Goal: Ask a question

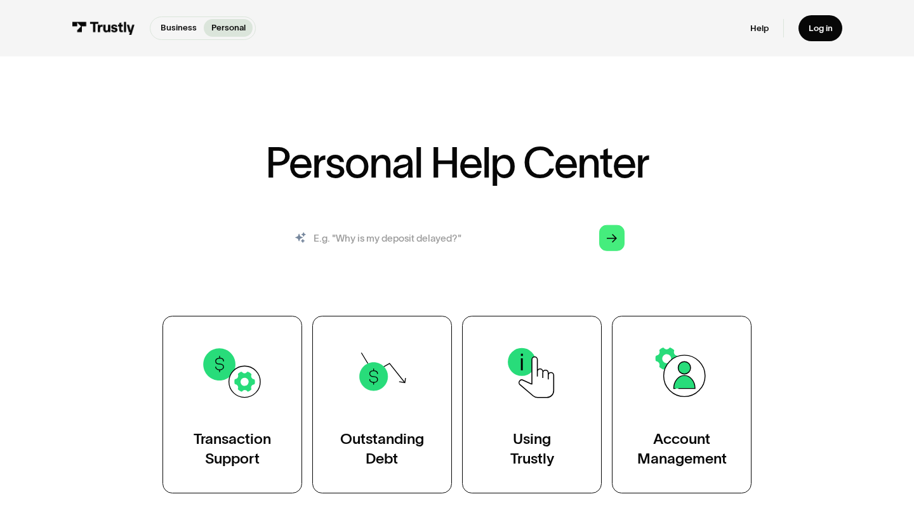
click at [443, 231] on input "search" at bounding box center [456, 237] width 355 height 39
type input "how do i open an account"
click at [612, 249] on link "Arrow Right" at bounding box center [612, 238] width 26 height 26
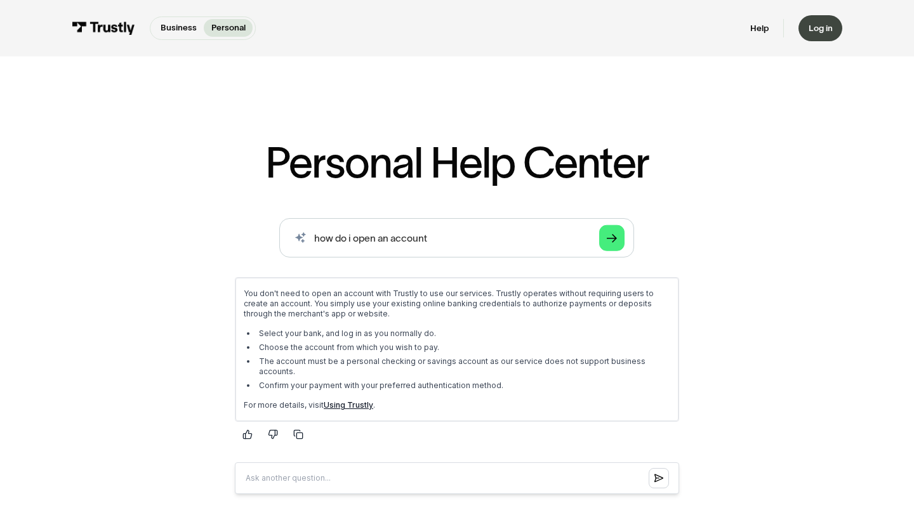
click at [824, 31] on div "Log in" at bounding box center [821, 28] width 24 height 11
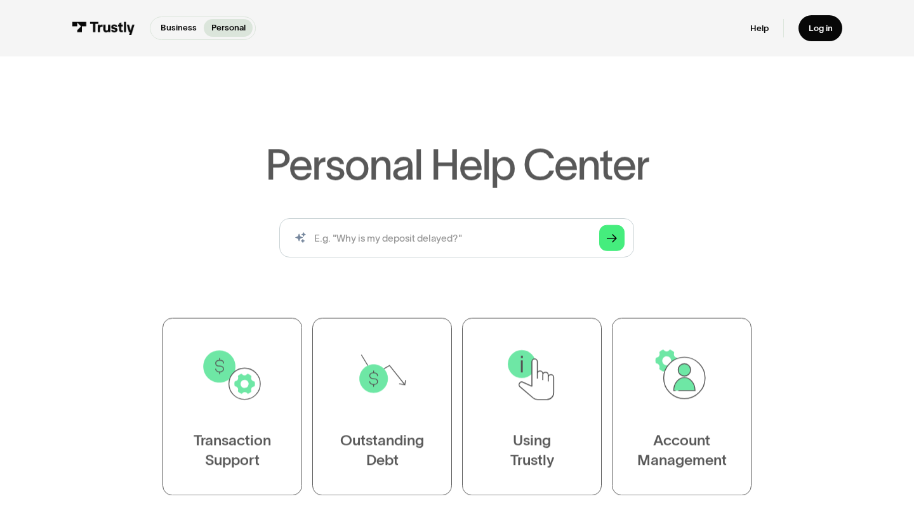
click at [503, 8] on div "Business Personal Business Personal Help Log in Business Personal Help Log in" at bounding box center [457, 28] width 771 height 56
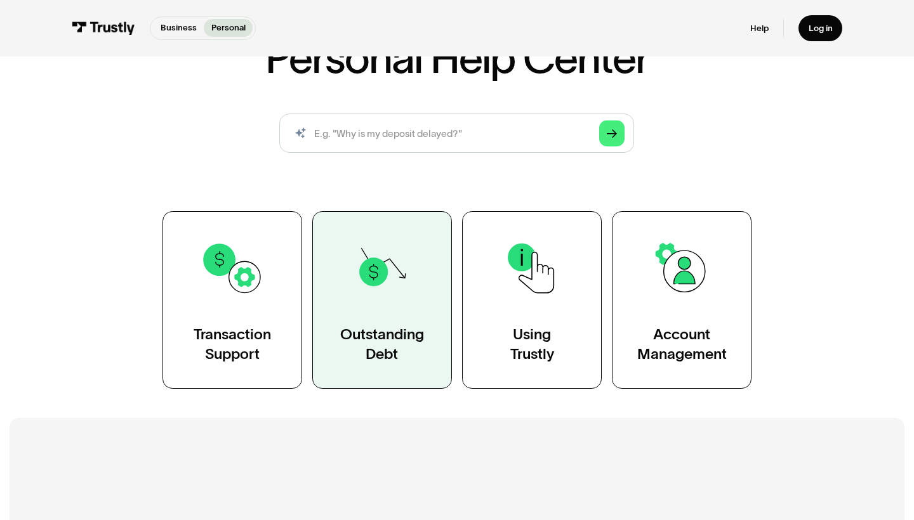
scroll to position [104, 0]
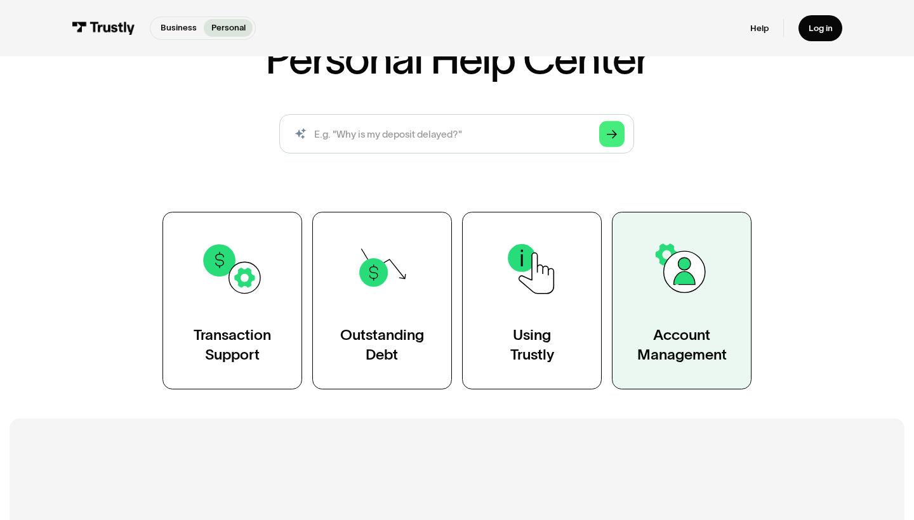
click at [649, 258] on link "Account Management" at bounding box center [682, 301] width 140 height 178
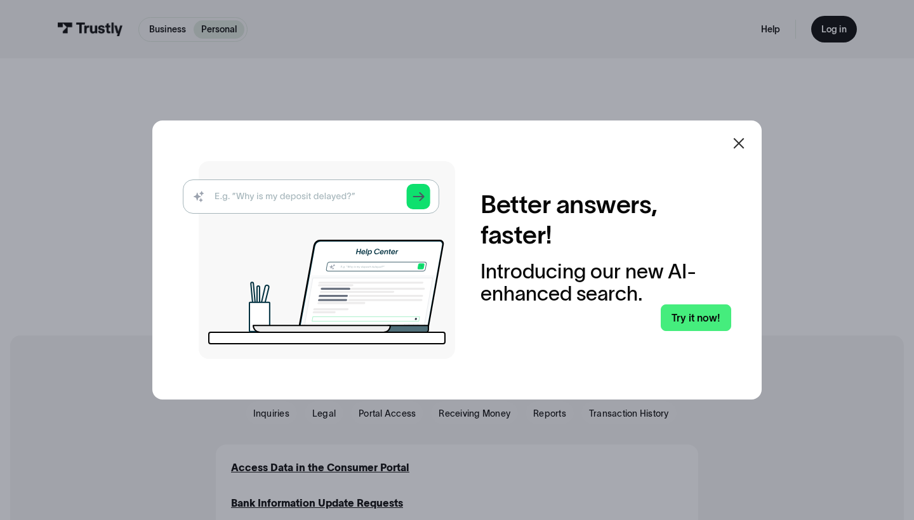
click at [314, 195] on img at bounding box center [319, 260] width 272 height 198
drag, startPoint x: 315, startPoint y: 199, endPoint x: 326, endPoint y: 205, distance: 12.8
click at [315, 199] on img at bounding box center [319, 260] width 272 height 198
click at [324, 206] on img at bounding box center [319, 260] width 272 height 198
click at [331, 190] on img at bounding box center [319, 260] width 272 height 198
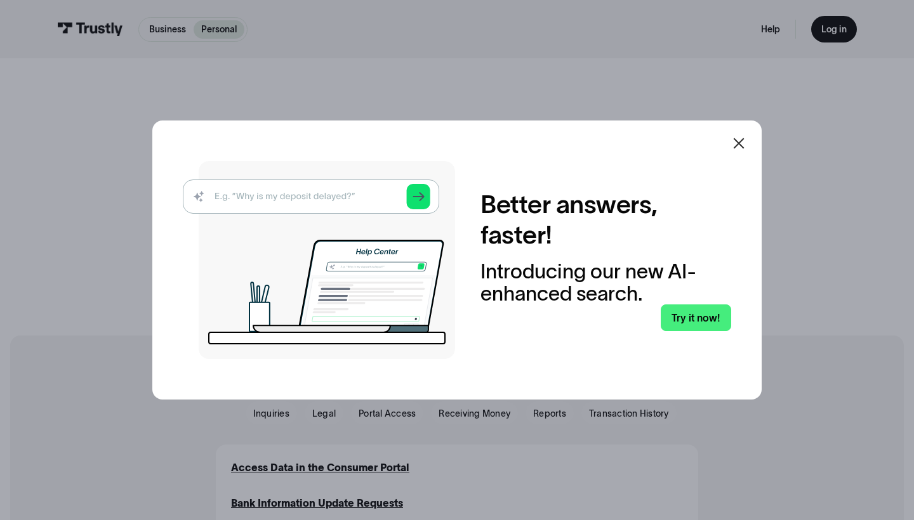
click at [326, 205] on img at bounding box center [319, 260] width 272 height 198
click at [385, 194] on img at bounding box center [319, 260] width 272 height 198
click at [743, 142] on icon at bounding box center [738, 143] width 15 height 15
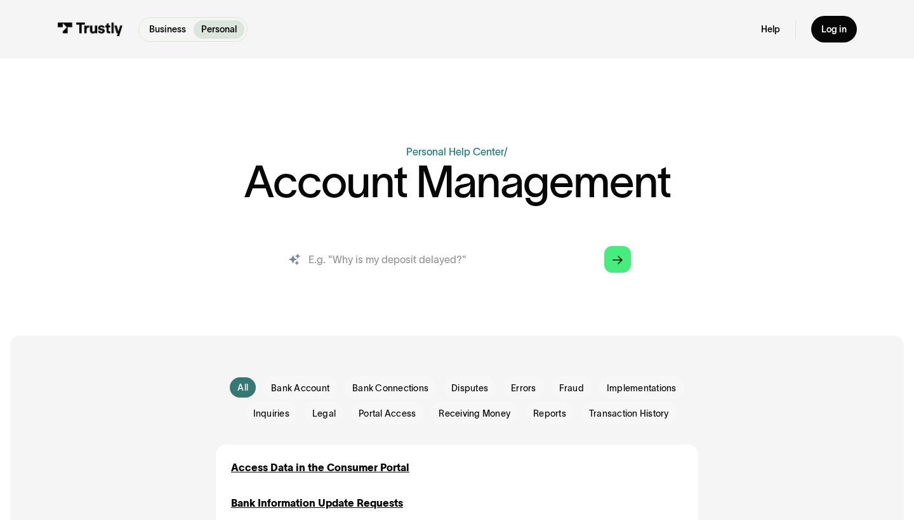
click at [460, 262] on input "search" at bounding box center [457, 259] width 368 height 41
click at [306, 388] on span "Bank Account" at bounding box center [300, 388] width 58 height 13
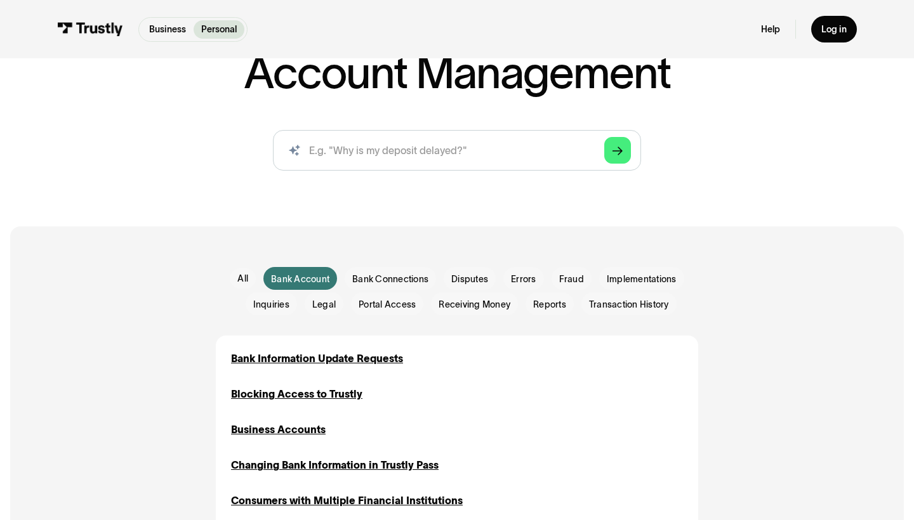
scroll to position [110, 0]
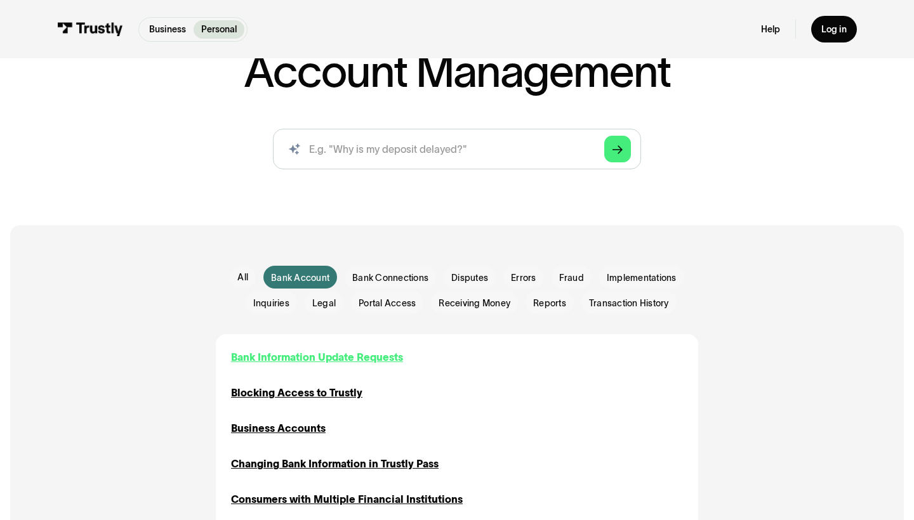
click at [374, 359] on div "Bank Information Update Requests" at bounding box center [317, 357] width 172 height 15
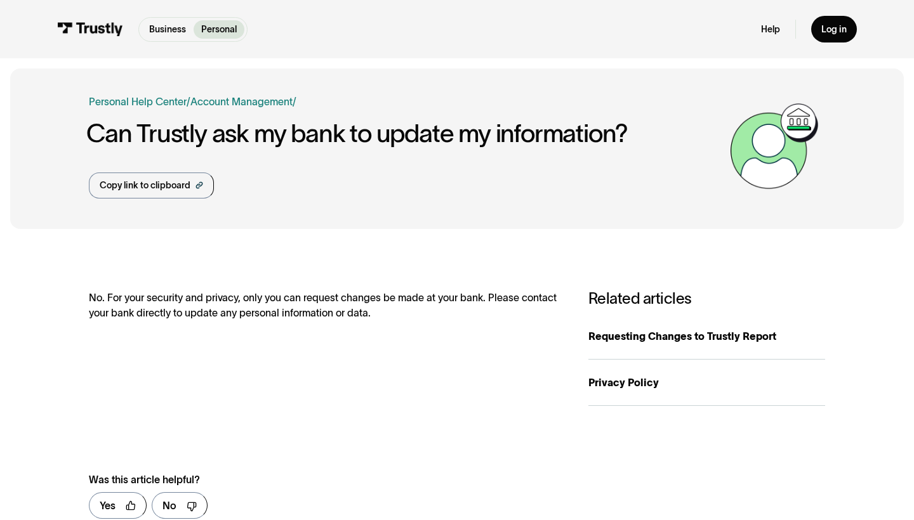
drag, startPoint x: 48, startPoint y: 3, endPoint x: 476, endPoint y: 1, distance: 428.4
click at [11, 8] on div "Business Personal Business Personal Help Log in Business Personal Help Log in" at bounding box center [457, 29] width 914 height 58
